Goal: Task Accomplishment & Management: Manage account settings

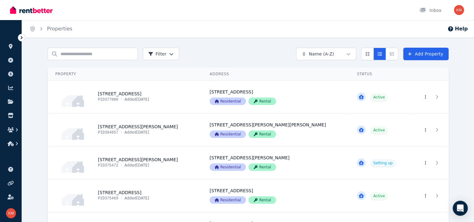
click at [20, 38] on icon at bounding box center [21, 37] width 6 height 6
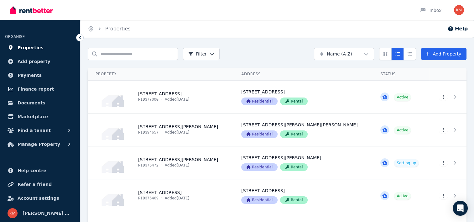
click at [23, 50] on span "Properties" at bounding box center [31, 48] width 26 height 8
click at [168, 94] on link "View property details" at bounding box center [161, 97] width 146 height 33
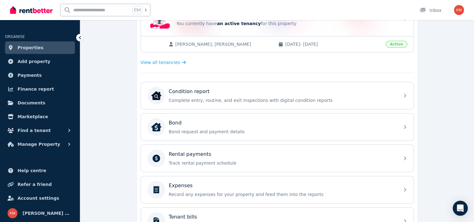
scroll to position [149, 0]
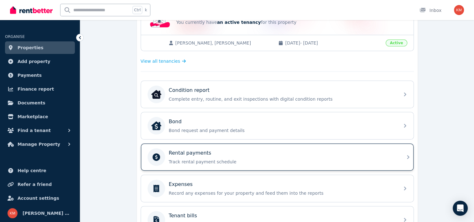
click at [203, 150] on p "Rental payments" at bounding box center [190, 153] width 43 height 8
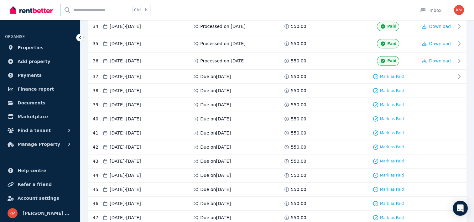
scroll to position [703, 0]
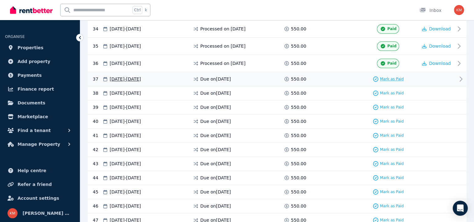
click at [396, 76] on span "Mark as Paid" at bounding box center [392, 78] width 24 height 5
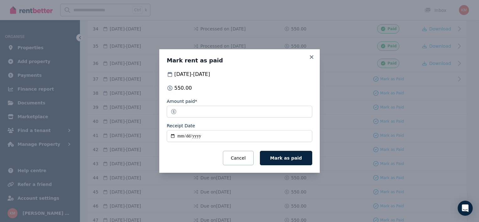
click at [173, 135] on input "Receipt Date" at bounding box center [239, 136] width 145 height 12
click at [277, 84] on div "[DATE] - [DATE] 550.00 Amount paid* ****** Receipt Date Cancel Mark as paid" at bounding box center [239, 118] width 145 height 95
click at [173, 135] on input "Receipt Date" at bounding box center [239, 136] width 145 height 12
type input "**********"
click at [286, 156] on span "Mark as paid" at bounding box center [286, 157] width 32 height 5
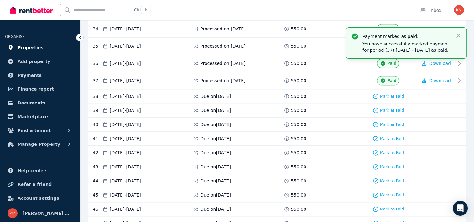
click at [38, 48] on link "Properties" at bounding box center [40, 47] width 70 height 13
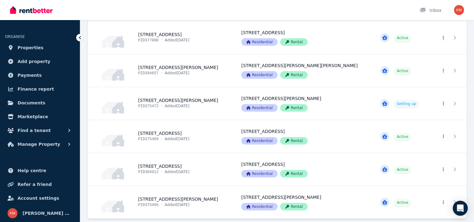
scroll to position [68, 0]
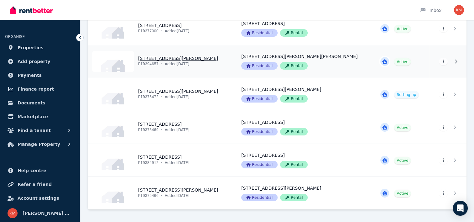
click at [167, 58] on link "View property details" at bounding box center [161, 61] width 146 height 33
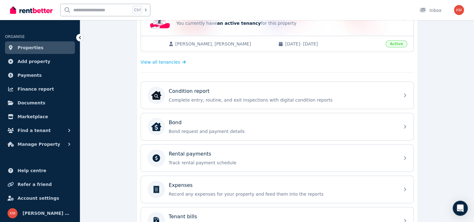
scroll to position [149, 0]
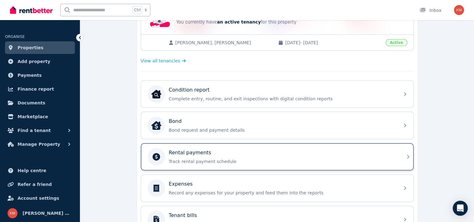
click at [194, 145] on div "Rental payments Track rental payment schedule" at bounding box center [277, 156] width 273 height 27
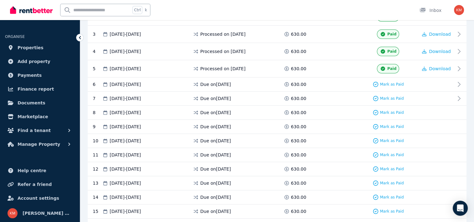
scroll to position [158, 0]
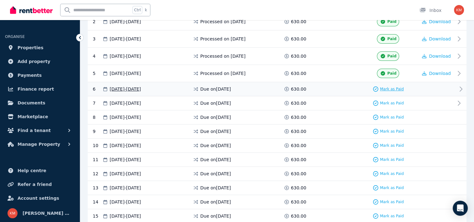
click at [397, 88] on span "Mark as Paid" at bounding box center [392, 89] width 24 height 5
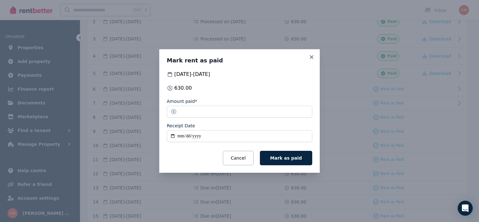
click at [171, 137] on input "Receipt Date" at bounding box center [239, 136] width 145 height 12
type input "**********"
click at [291, 158] on span "Mark as paid" at bounding box center [286, 157] width 32 height 5
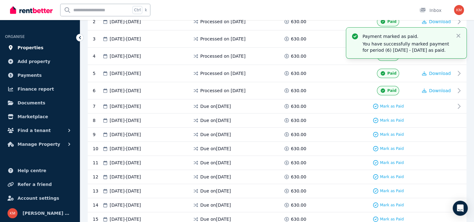
click at [35, 45] on span "Properties" at bounding box center [31, 48] width 26 height 8
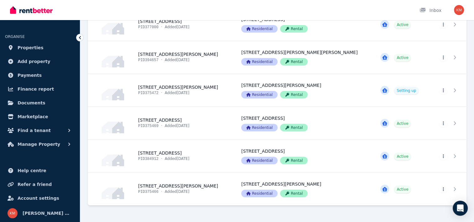
scroll to position [73, 0]
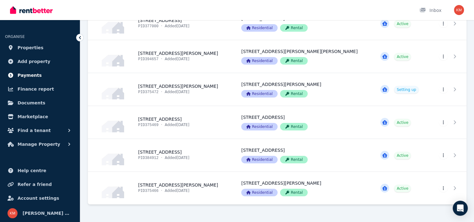
click at [25, 73] on span "Payments" at bounding box center [30, 75] width 24 height 8
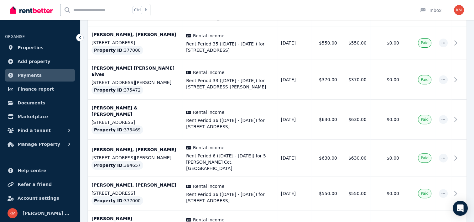
scroll to position [240, 0]
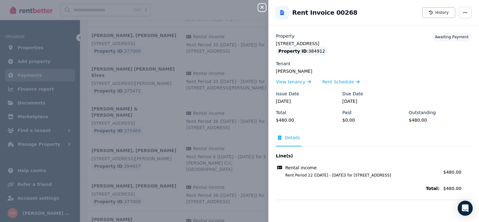
click at [262, 8] on icon "button" at bounding box center [261, 7] width 3 height 3
